Goal: Transaction & Acquisition: Purchase product/service

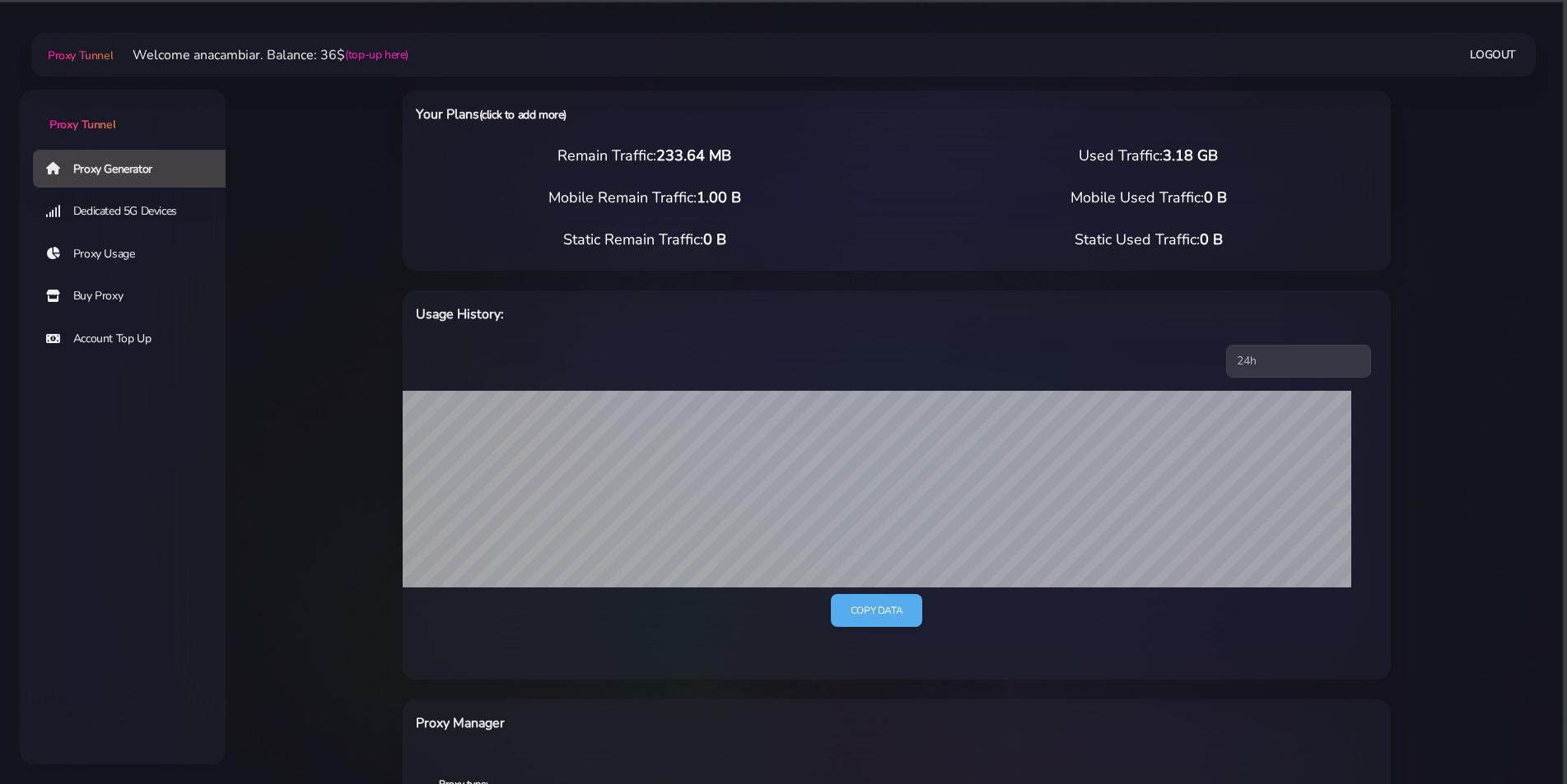
click at [537, 116] on link "(click to add more)" at bounding box center [522, 114] width 87 height 15
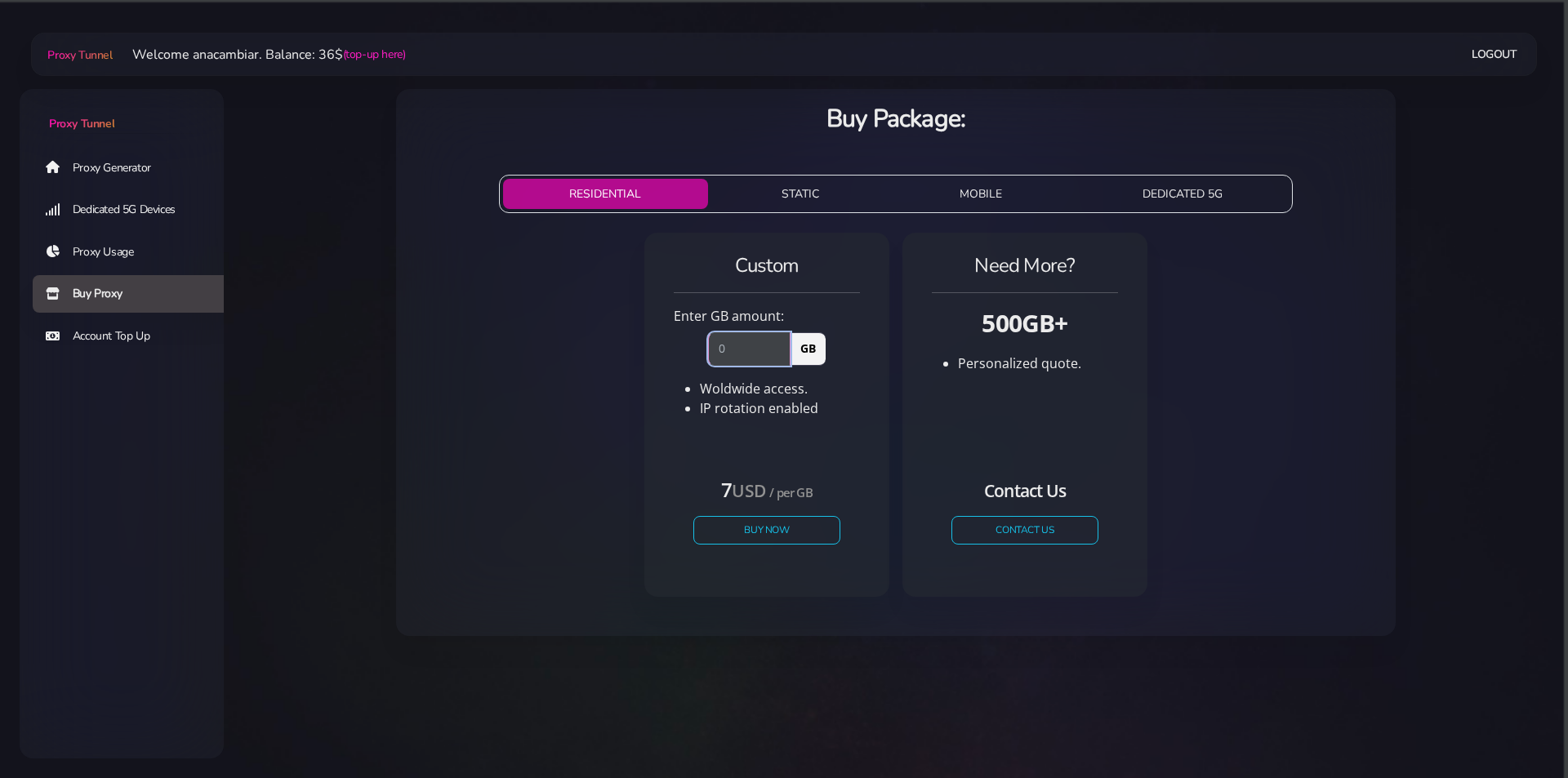
drag, startPoint x: 739, startPoint y: 337, endPoint x: 651, endPoint y: 339, distance: 88.0
click at [652, 337] on div "Custom Enter GB amount: GB Woldwide access. IP rotation enabled" at bounding box center [766, 415] width 245 height 364
type input "1"
click at [768, 522] on button "Buy Now" at bounding box center [766, 531] width 150 height 29
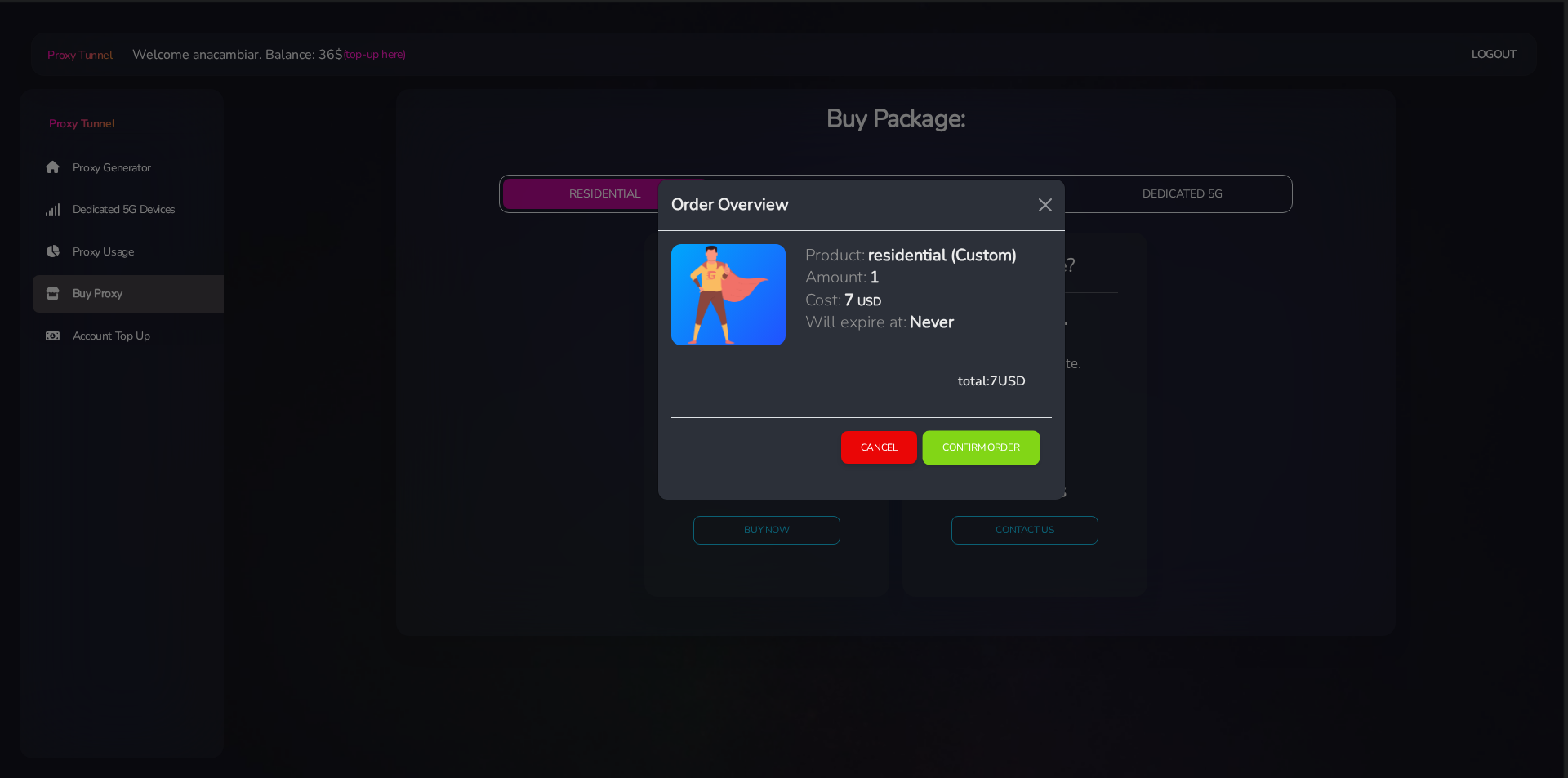
click at [962, 449] on button "Confirm Order" at bounding box center [981, 447] width 118 height 34
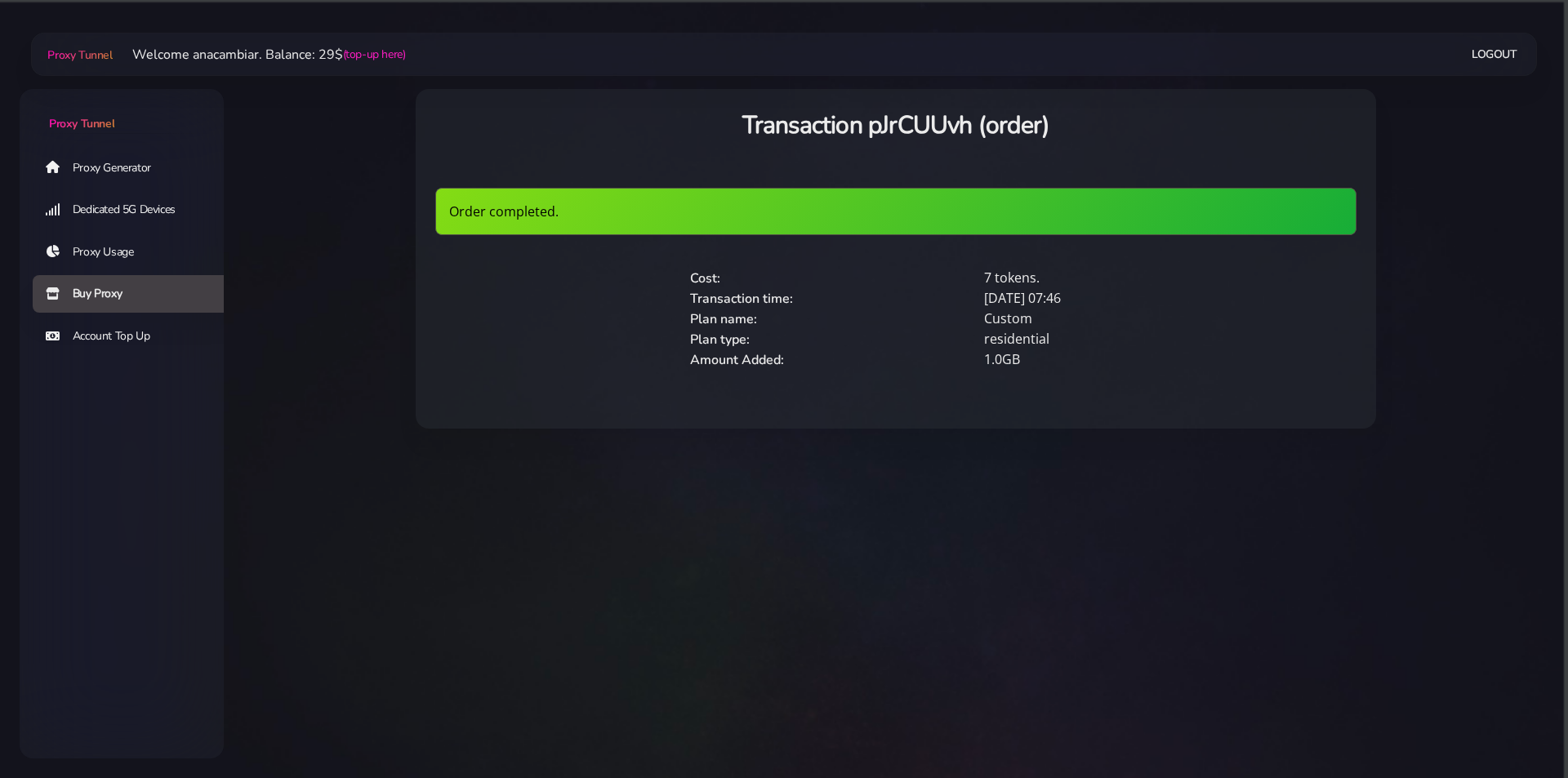
click at [102, 167] on link "Proxy Generator" at bounding box center [134, 167] width 204 height 38
